Goal: Transaction & Acquisition: Book appointment/travel/reservation

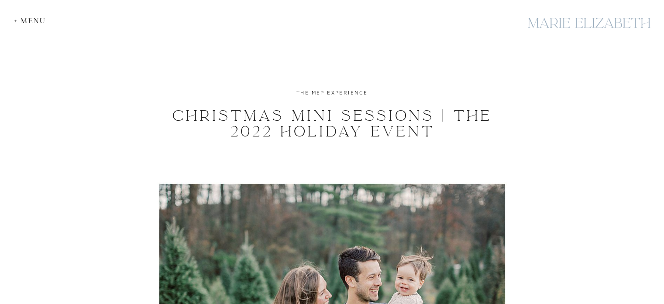
click at [597, 25] on div at bounding box center [589, 23] width 131 height 32
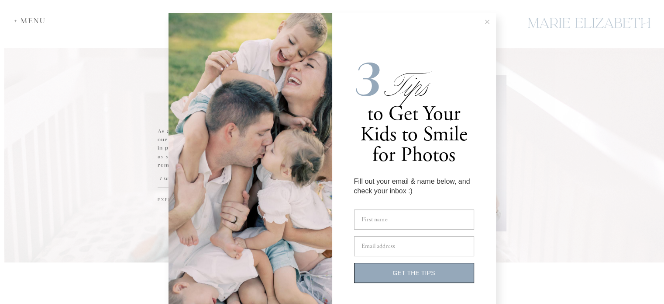
click at [486, 22] on button at bounding box center [487, 21] width 17 height 17
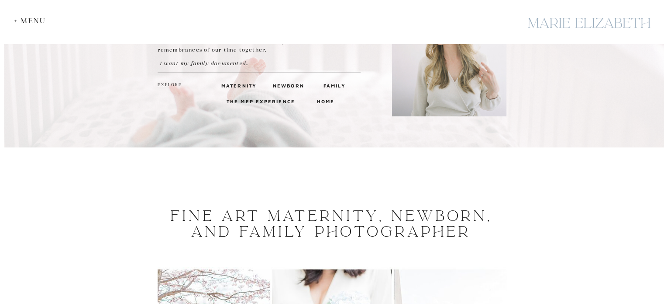
scroll to position [70, 0]
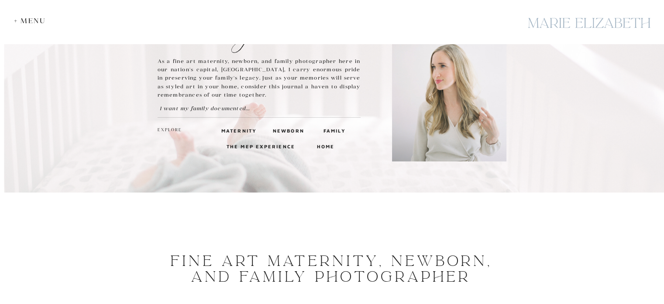
click at [19, 24] on div "+ Menu" at bounding box center [32, 21] width 36 height 8
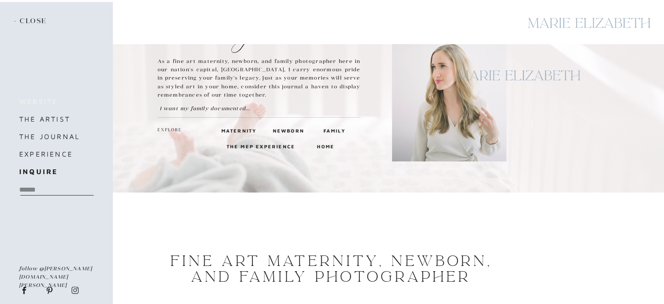
click at [38, 100] on h3 "website" at bounding box center [55, 101] width 73 height 12
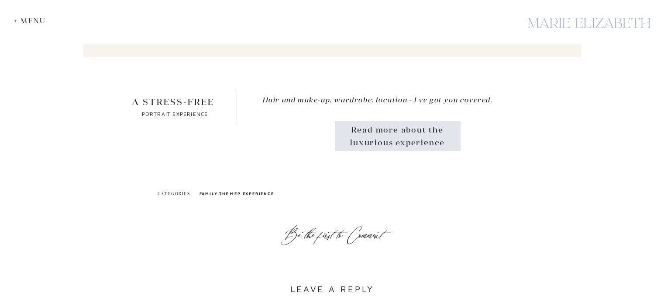
scroll to position [2995, 0]
